Goal: Transaction & Acquisition: Book appointment/travel/reservation

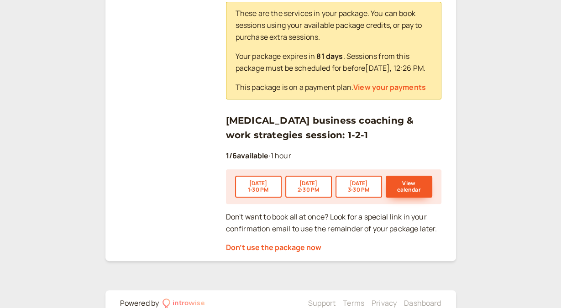
scroll to position [230, 0]
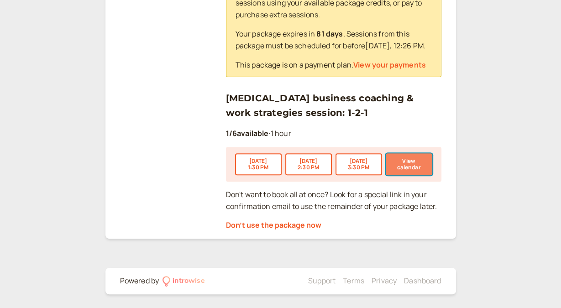
click at [406, 164] on button "View calendar" at bounding box center [408, 164] width 47 height 22
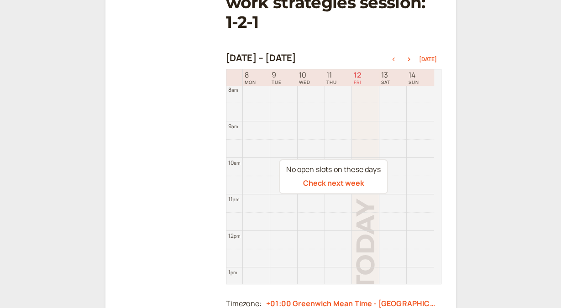
scroll to position [190, 0]
click at [410, 57] on icon "button" at bounding box center [408, 59] width 2 height 4
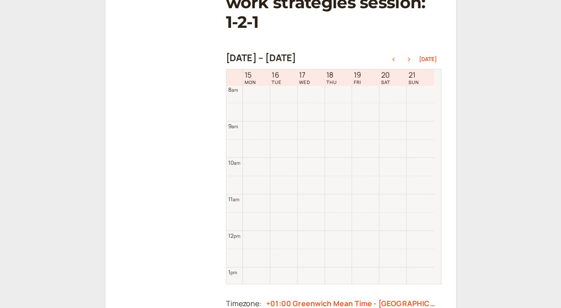
scroll to position [292, 0]
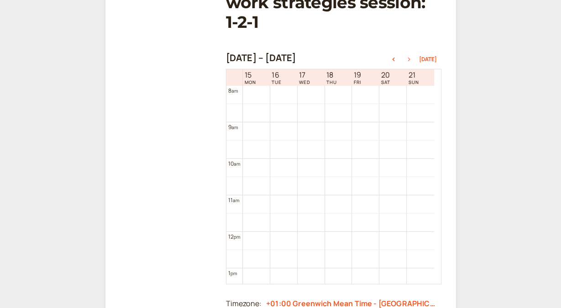
click at [410, 57] on icon "button" at bounding box center [408, 59] width 2 height 4
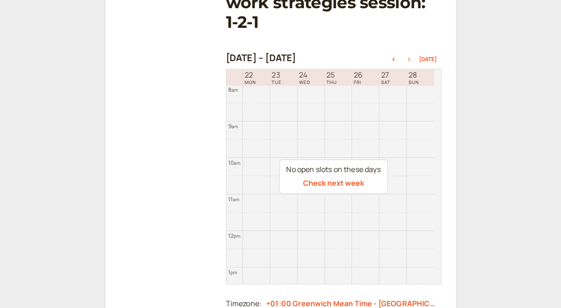
click at [410, 57] on icon "button" at bounding box center [408, 59] width 2 height 4
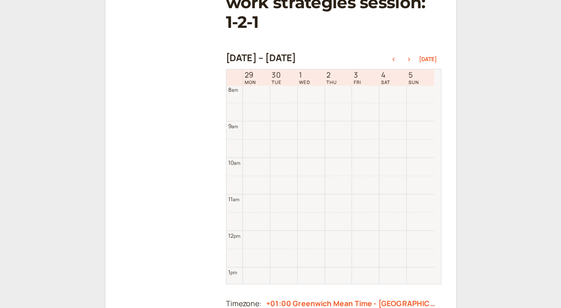
click at [410, 57] on icon "button" at bounding box center [408, 59] width 2 height 4
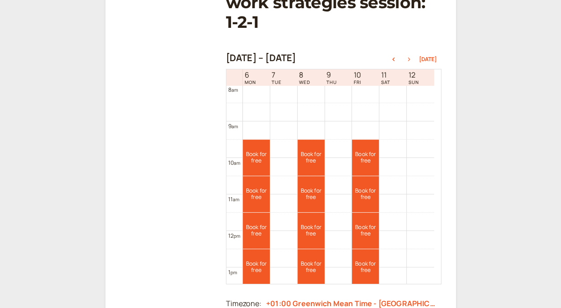
click at [410, 57] on icon "button" at bounding box center [408, 59] width 2 height 4
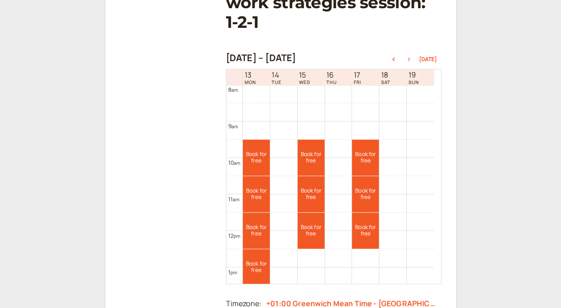
click at [410, 57] on icon "button" at bounding box center [408, 59] width 2 height 4
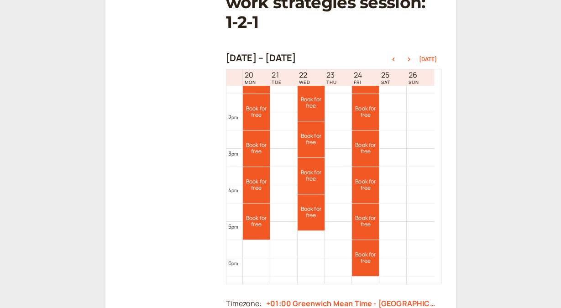
scroll to position [485, 0]
click at [365, 166] on link "Book for free free" at bounding box center [365, 184] width 27 height 36
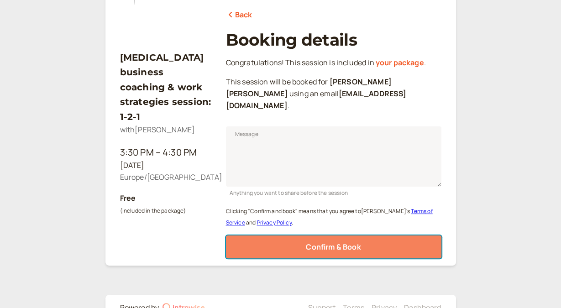
click at [321, 242] on span "Confirm & Book" at bounding box center [333, 247] width 55 height 10
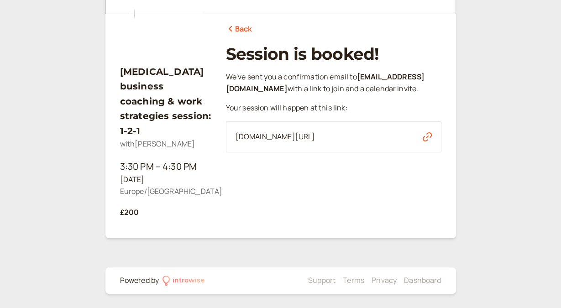
scroll to position [0, 0]
